Goal: Task Accomplishment & Management: Complete application form

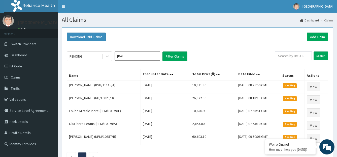
click at [178, 4] on nav "Toggle navigation MIYETTI HOSPITAL MIYETTI HOSPITAL - miyettihospital@gmail.com…" at bounding box center [197, 6] width 279 height 13
click at [24, 64] on link "PA Code" at bounding box center [29, 65] width 58 height 11
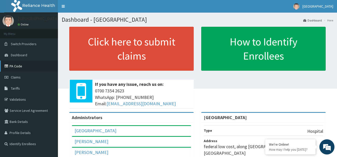
click at [23, 68] on link "PA Code" at bounding box center [29, 65] width 58 height 11
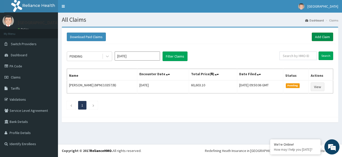
click at [324, 36] on link "Add Claim" at bounding box center [322, 37] width 21 height 9
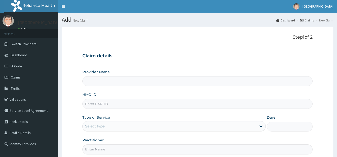
type input "[GEOGRAPHIC_DATA]"
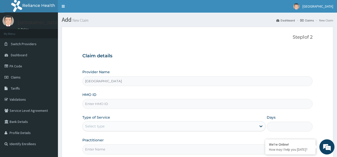
click at [100, 101] on input "HMO ID" at bounding box center [197, 104] width 231 height 10
type input "GBI/10316/A"
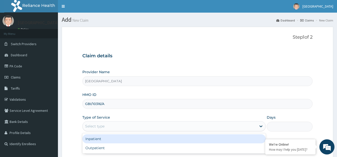
click at [110, 128] on div "Select type" at bounding box center [170, 126] width 174 height 8
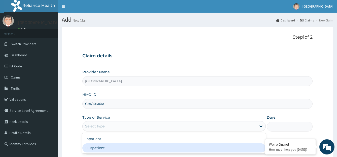
click at [106, 148] on div "Outpatient" at bounding box center [173, 147] width 183 height 9
type input "1"
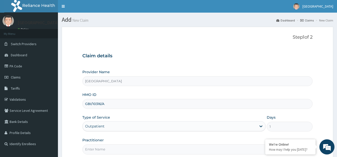
click at [106, 148] on input "Practitioner" at bounding box center [197, 149] width 231 height 10
type input "dr bappa aliyu"
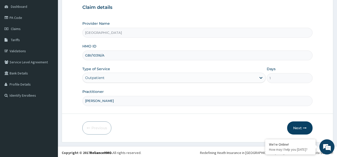
scroll to position [50, 0]
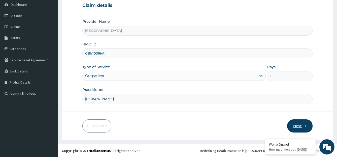
click at [299, 122] on button "Next" at bounding box center [299, 125] width 25 height 13
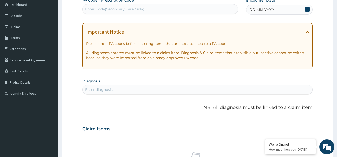
click at [269, 9] on span "DD-MM-YYYY" at bounding box center [261, 9] width 25 height 5
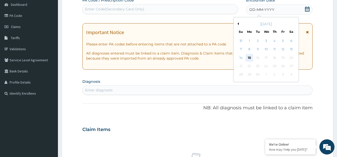
click at [251, 54] on div "15" at bounding box center [249, 58] width 8 height 8
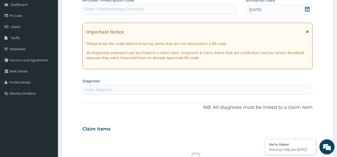
click at [207, 88] on div "Enter diagnosis" at bounding box center [198, 89] width 230 height 8
type input "INJURY"
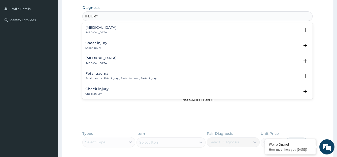
scroll to position [202, 0]
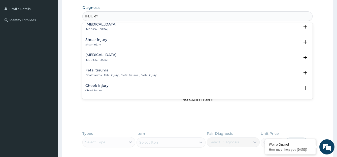
click at [118, 54] on div "Joint injury Joint injury" at bounding box center [197, 57] width 224 height 9
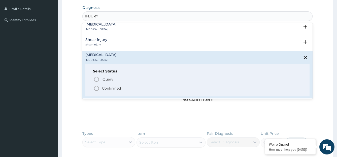
click at [99, 89] on circle "status option filled" at bounding box center [96, 88] width 5 height 5
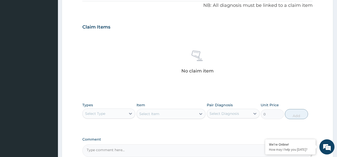
scroll to position [171, 0]
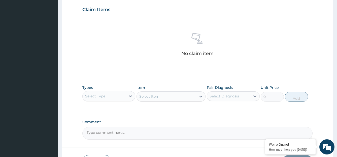
click at [125, 92] on div "Select Type" at bounding box center [104, 96] width 43 height 8
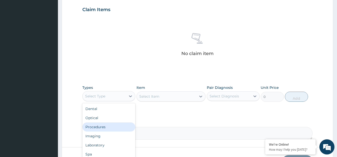
click at [113, 126] on div "Procedures" at bounding box center [108, 126] width 53 height 9
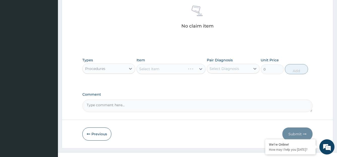
scroll to position [207, 0]
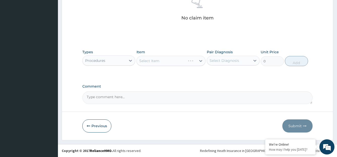
click at [246, 56] on div "Select Diagnosis" at bounding box center [233, 61] width 53 height 10
click at [236, 78] on div "Joint injury" at bounding box center [233, 73] width 53 height 10
checkbox input "true"
click at [185, 49] on div "Types Procedures Item Select Item Pair Diagnosis Joint injury Unit Price 0 Add" at bounding box center [197, 58] width 231 height 22
click at [185, 61] on div "Select Item" at bounding box center [171, 61] width 69 height 10
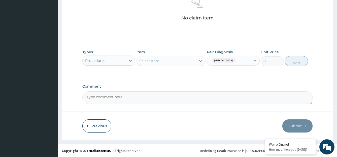
click at [183, 64] on div "Select Item" at bounding box center [166, 61] width 59 height 8
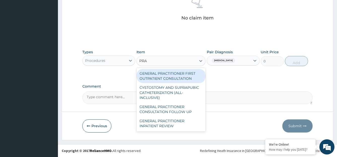
type input "PRAC"
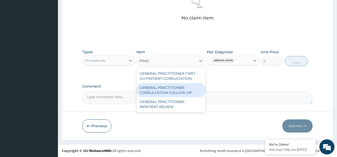
click at [170, 92] on div "GENERAL PRACTITIONER CONSULTATION FOLLOW UP" at bounding box center [171, 90] width 69 height 14
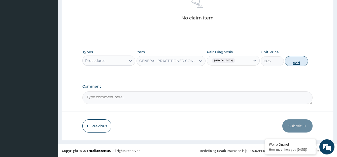
click at [290, 60] on button "Add" at bounding box center [296, 61] width 23 height 10
type input "0"
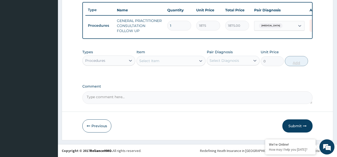
scroll to position [190, 0]
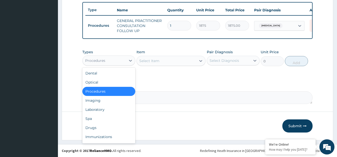
click at [112, 61] on div "Procedures" at bounding box center [104, 60] width 43 height 8
click at [120, 128] on div "Drugs" at bounding box center [108, 127] width 53 height 9
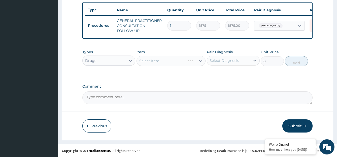
click at [223, 55] on div "Pair Diagnosis Select Diagnosis" at bounding box center [233, 57] width 53 height 17
click at [221, 64] on div "Select Diagnosis" at bounding box center [228, 60] width 43 height 8
click at [219, 77] on div "Joint injury" at bounding box center [233, 73] width 53 height 10
checkbox input "true"
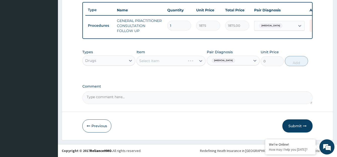
click at [174, 62] on div "Select Item" at bounding box center [171, 61] width 69 height 10
click at [174, 62] on div "Select Item" at bounding box center [166, 61] width 59 height 8
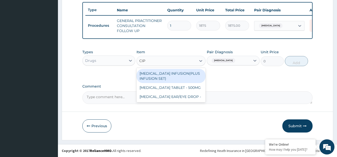
type input "CIPR"
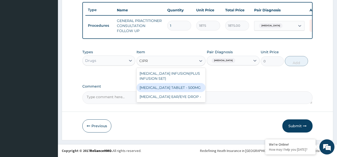
click at [170, 88] on div "CIPROFLOXACIN TABLET - 500MG" at bounding box center [171, 87] width 69 height 9
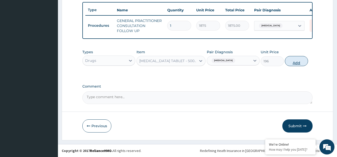
click at [292, 62] on button "Add" at bounding box center [296, 61] width 23 height 10
type input "0"
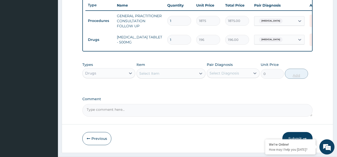
type input "10"
type input "1960.00"
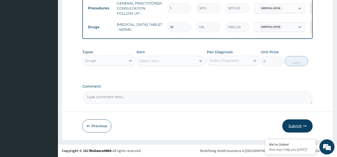
type input "10"
click at [300, 123] on button "Submit" at bounding box center [297, 125] width 30 height 13
